Goal: Task Accomplishment & Management: Complete application form

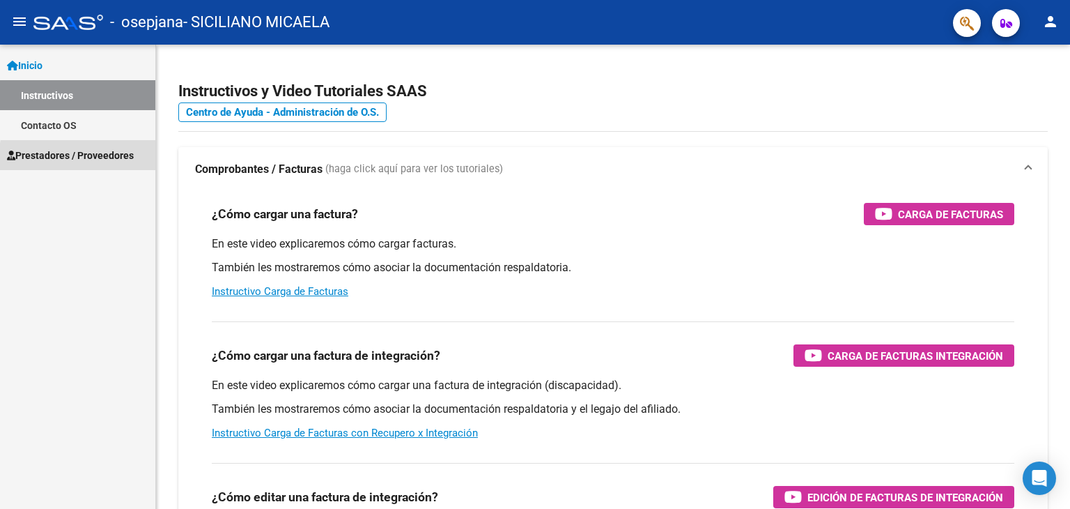
click at [109, 160] on span "Prestadores / Proveedores" at bounding box center [70, 155] width 127 height 15
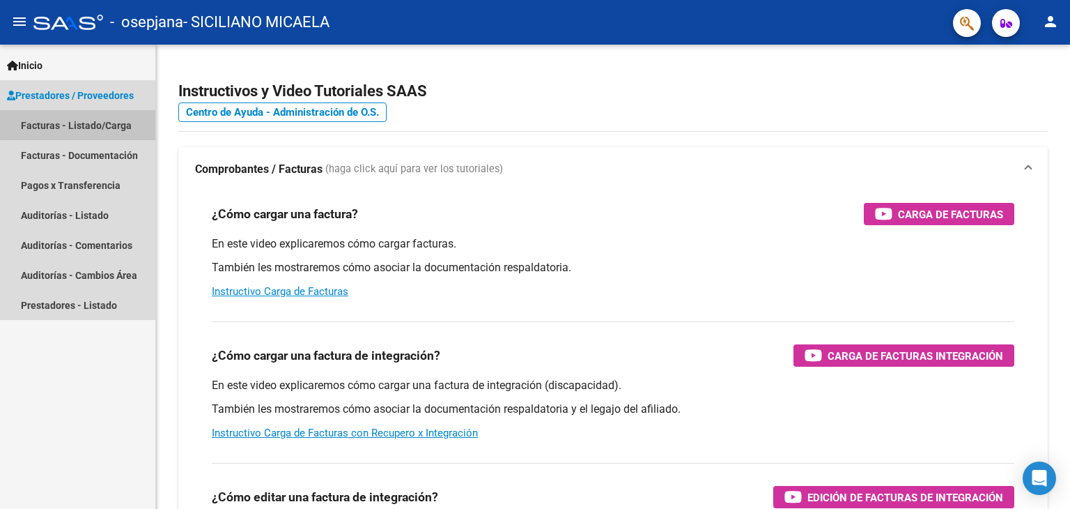
click at [89, 123] on link "Facturas - Listado/Carga" at bounding box center [77, 125] width 155 height 30
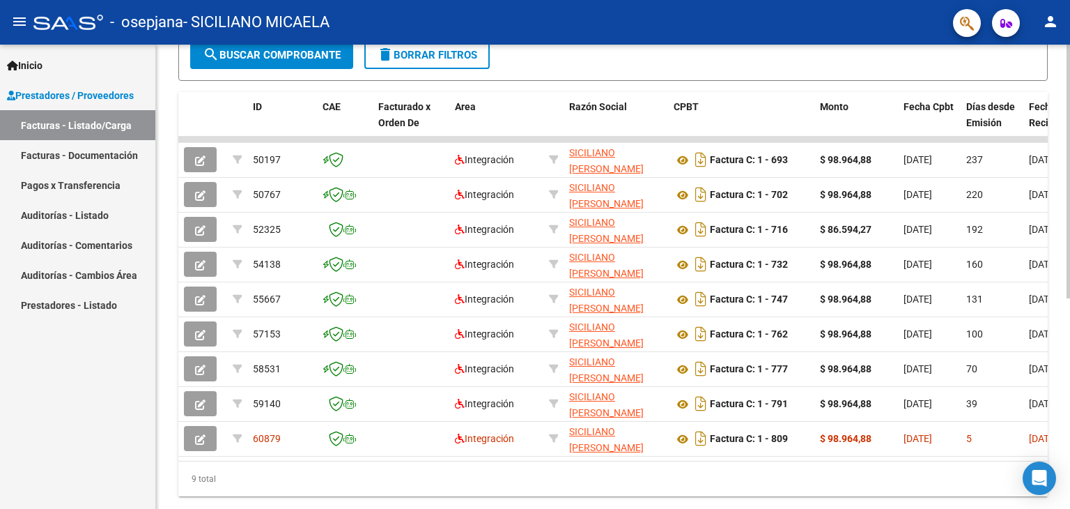
scroll to position [385, 0]
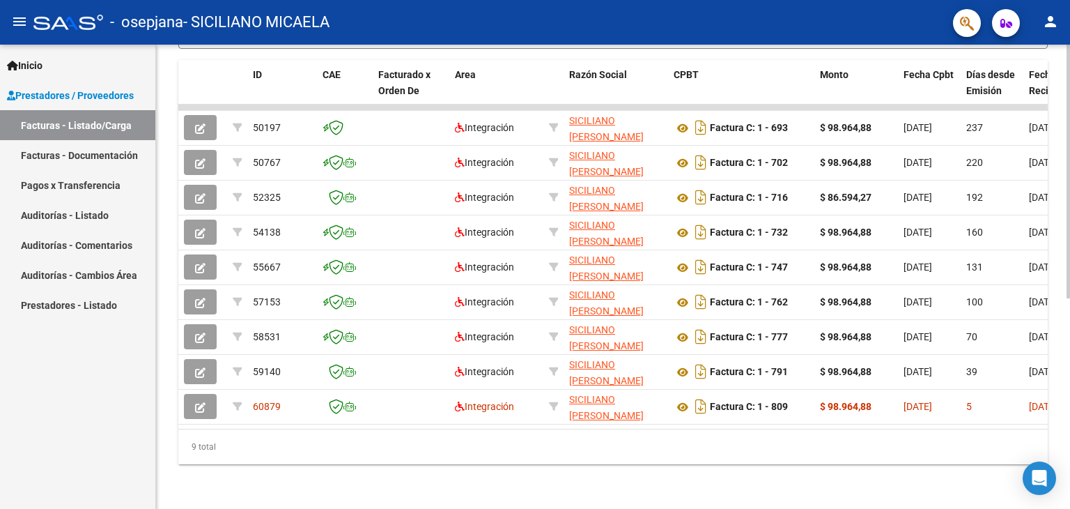
click at [1070, 508] on html "menu - osepjana - SICILIANO MICAELA person Inicio Instructivos Contacto OS Pres…" at bounding box center [535, 254] width 1070 height 509
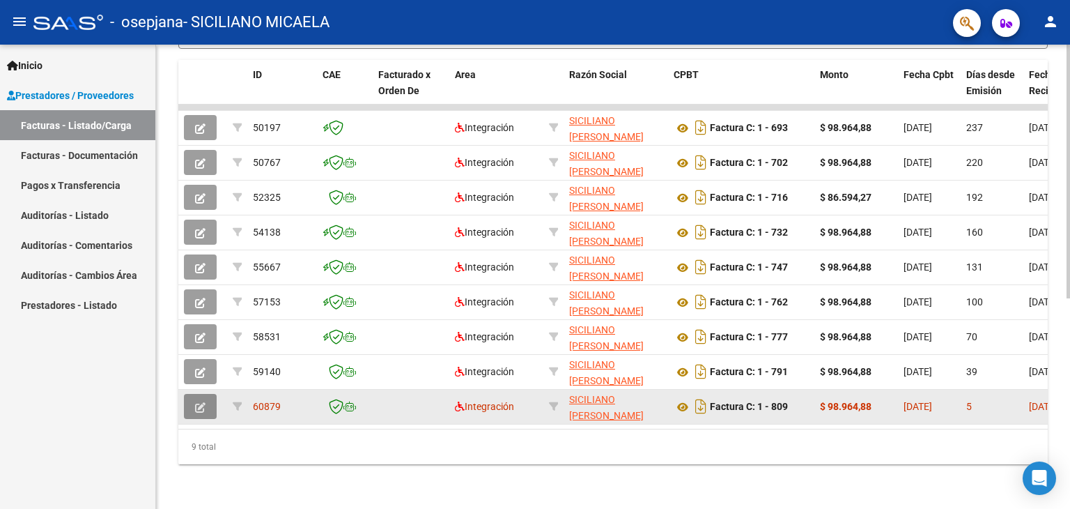
click at [197, 402] on icon "button" at bounding box center [200, 407] width 10 height 10
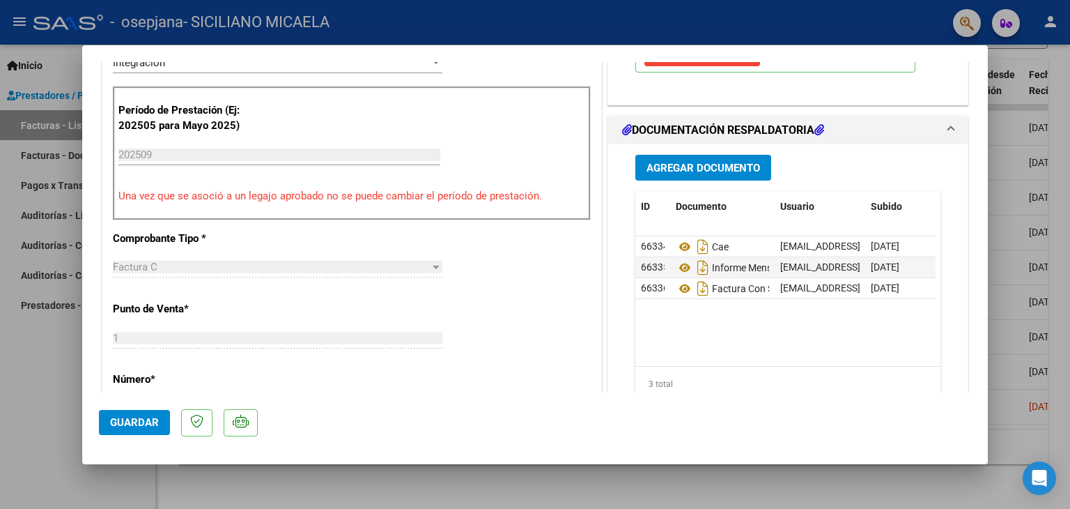
scroll to position [351, 0]
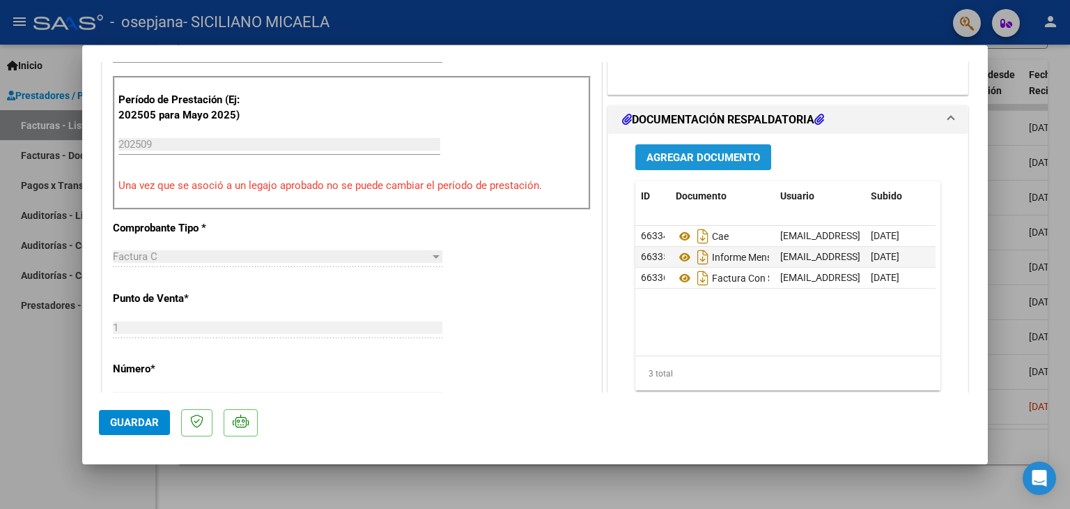
click at [676, 159] on span "Agregar Documento" at bounding box center [704, 157] width 114 height 13
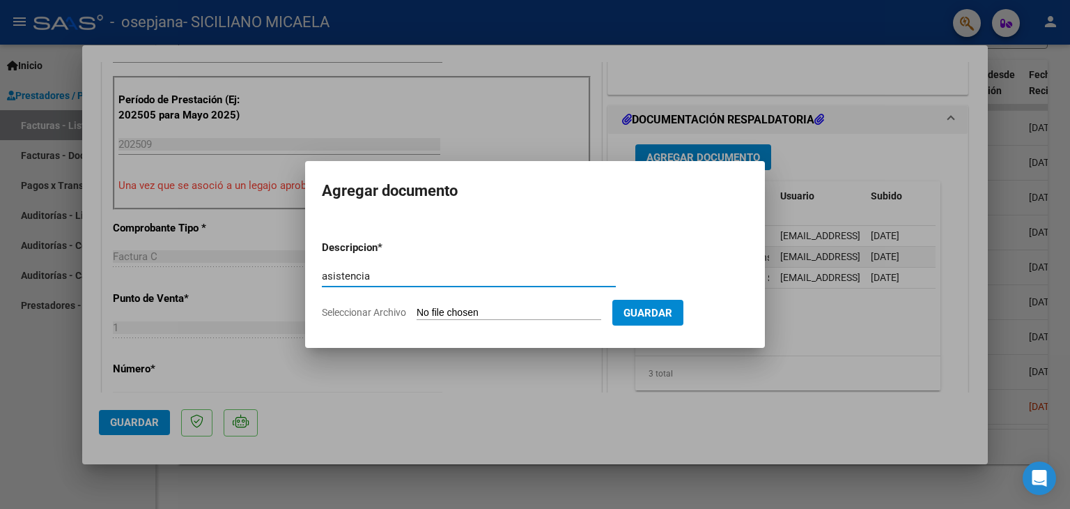
type input "asistencia"
click at [488, 313] on input "Seleccionar Archivo" at bounding box center [509, 313] width 185 height 13
type input "C:\fakepath\asistencia septembre [PERSON_NAME].pdf"
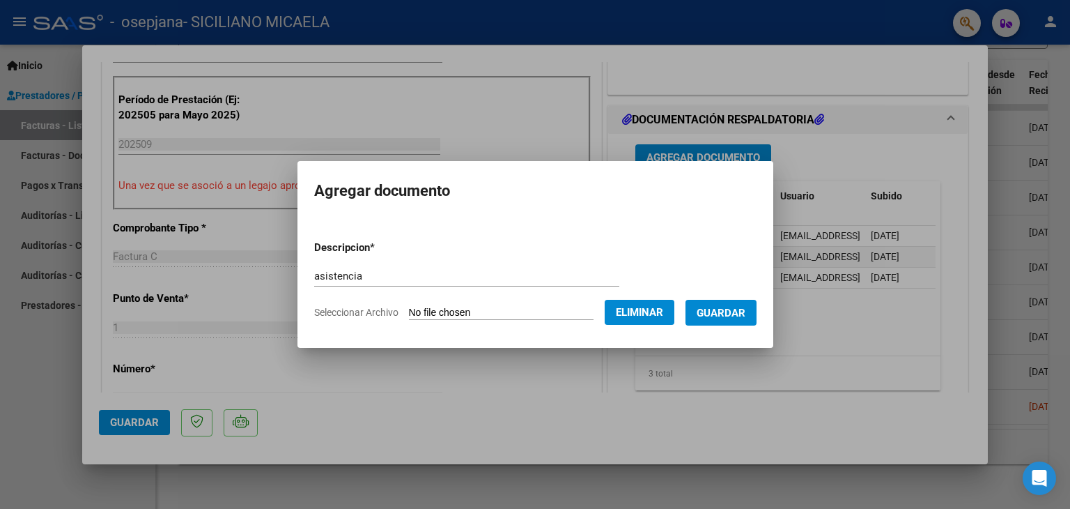
click at [741, 314] on span "Guardar" at bounding box center [721, 313] width 49 height 13
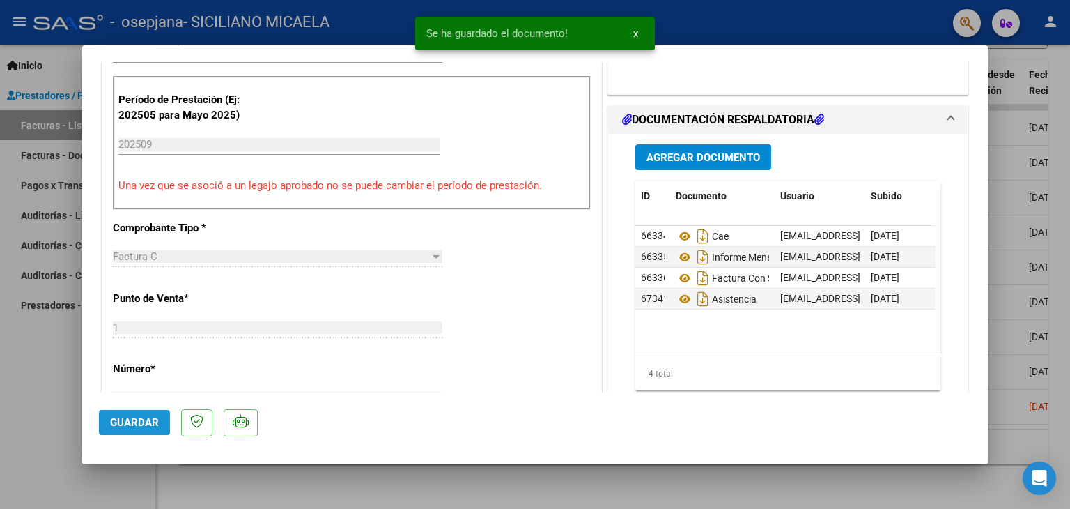
click at [148, 429] on button "Guardar" at bounding box center [134, 422] width 71 height 25
click at [0, 405] on div at bounding box center [535, 254] width 1070 height 509
type input "$ 0,00"
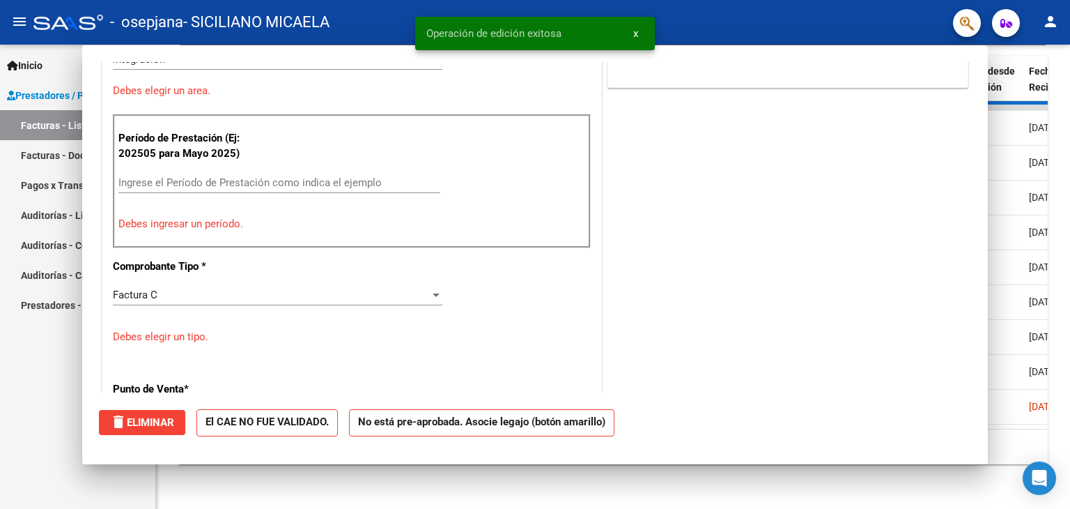
scroll to position [357, 0]
